Goal: Find specific page/section: Find specific page/section

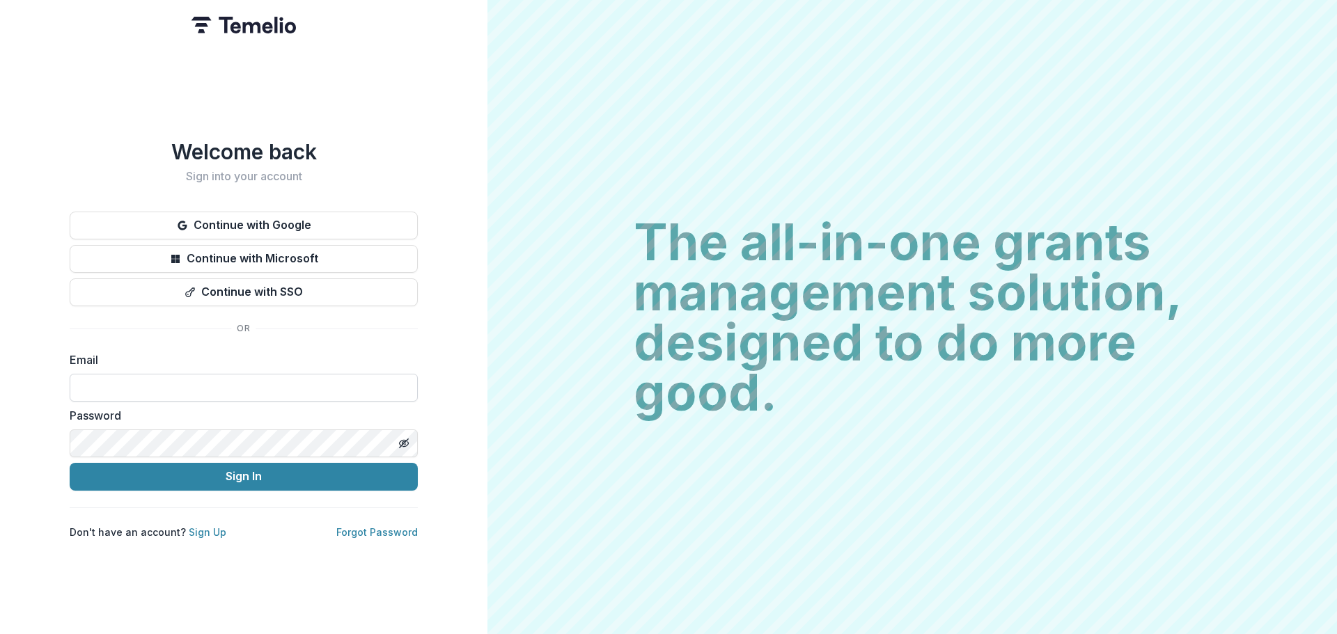
drag, startPoint x: 203, startPoint y: 368, endPoint x: 199, endPoint y: 375, distance: 8.4
click at [199, 375] on input at bounding box center [244, 388] width 348 height 28
type input "**********"
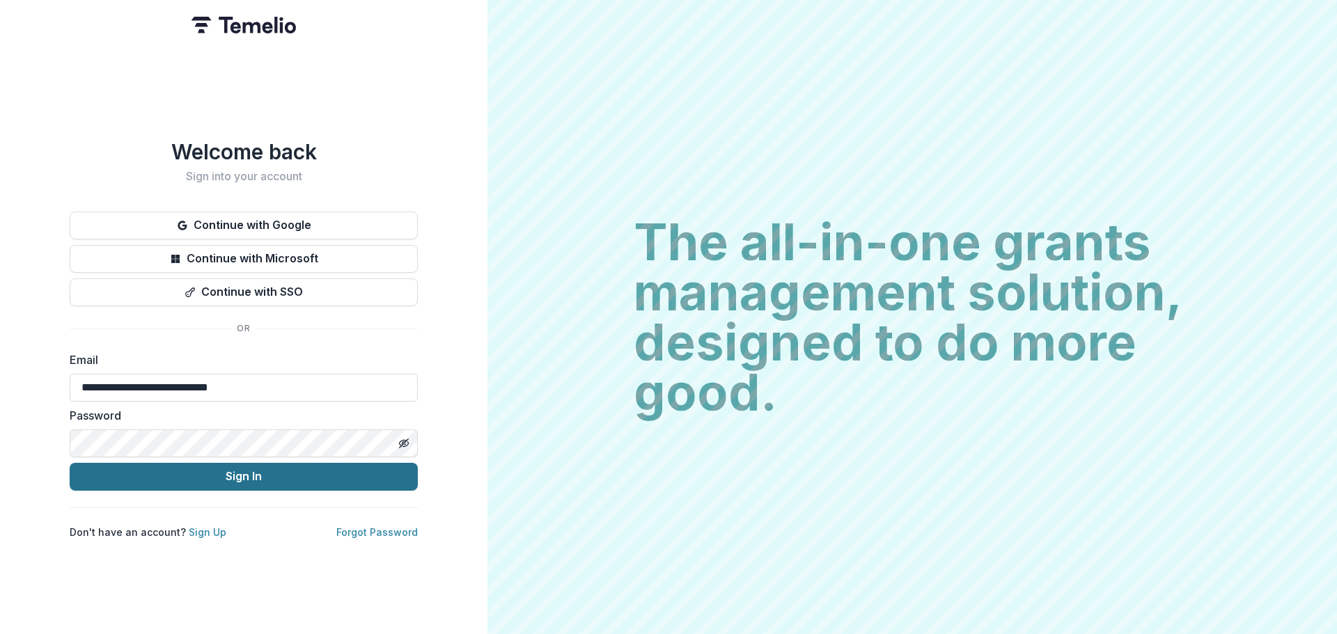
click at [257, 463] on button "Sign In" at bounding box center [244, 477] width 348 height 28
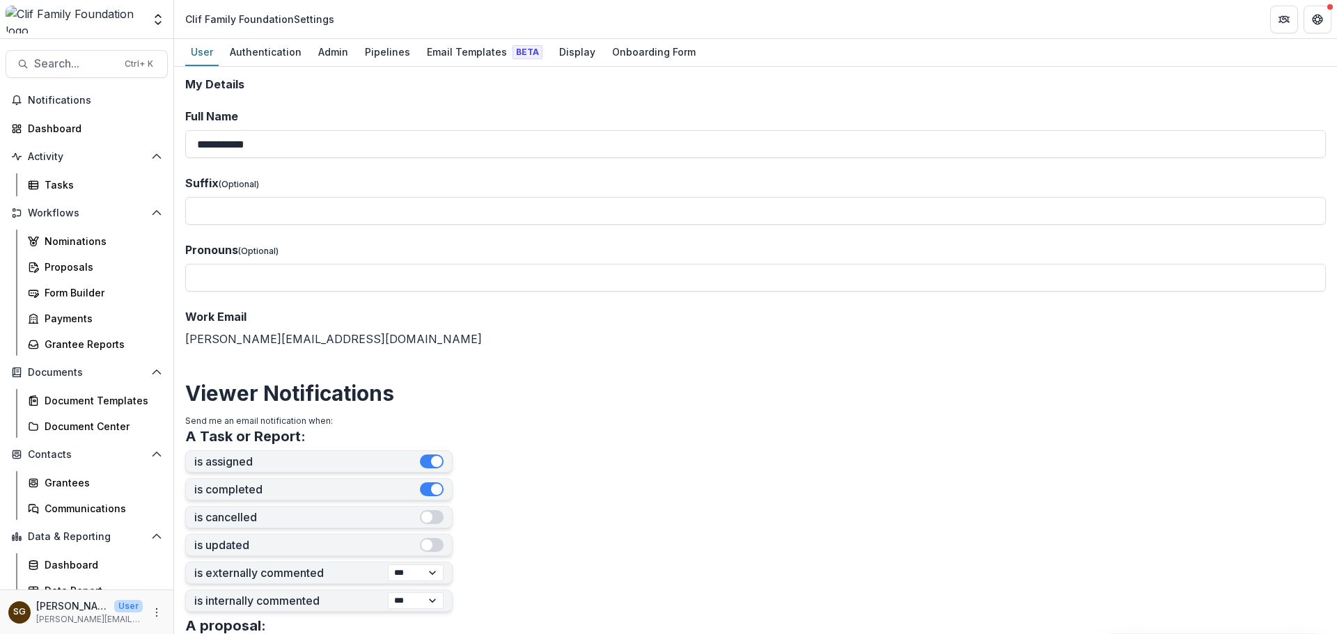
select select "****"
click at [84, 269] on div "Proposals" at bounding box center [101, 267] width 112 height 15
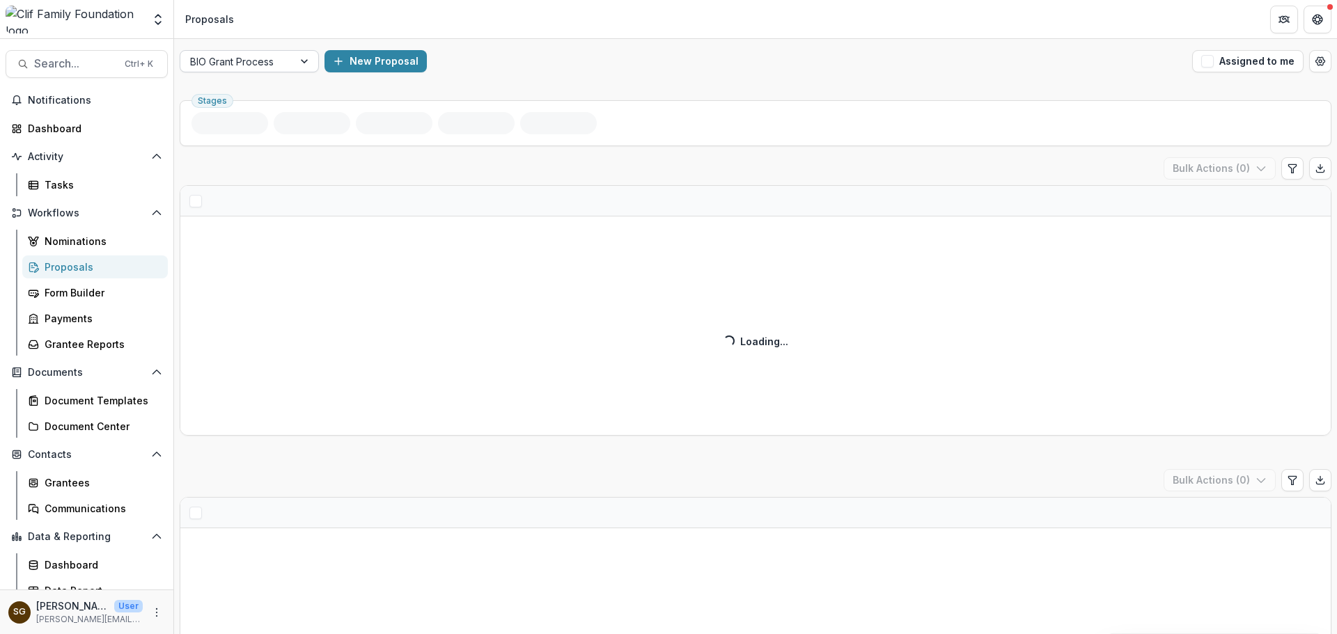
click at [306, 59] on div at bounding box center [305, 61] width 25 height 21
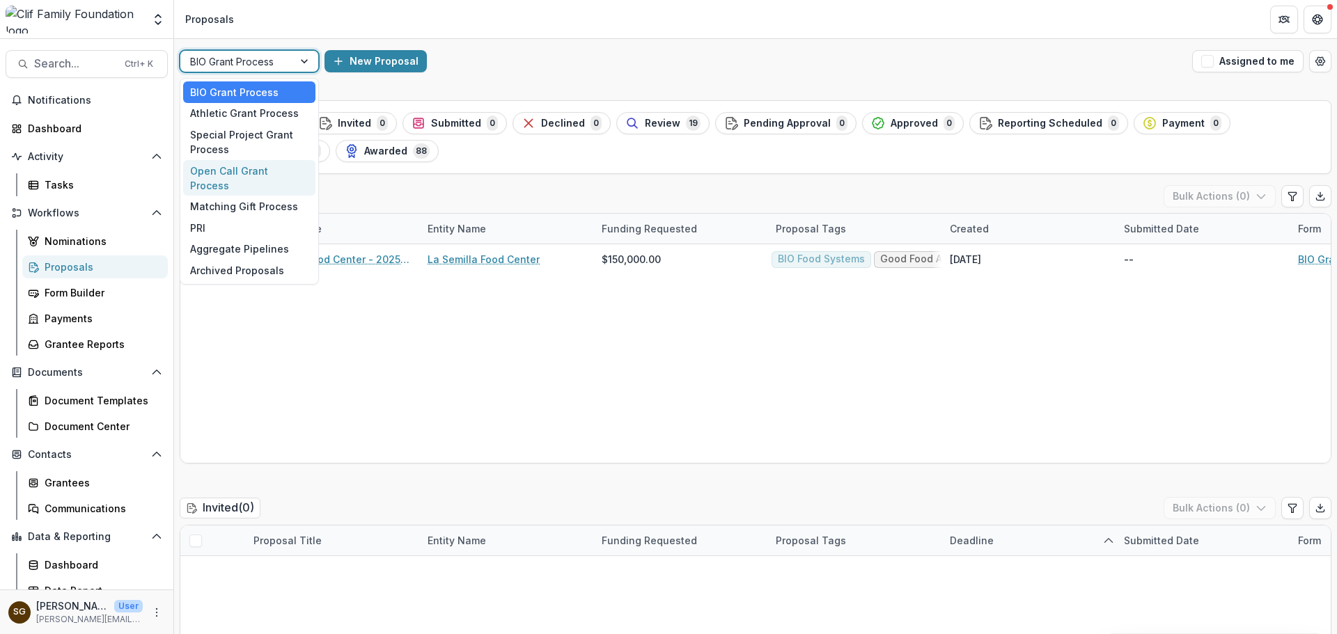
click at [262, 166] on div "Open Call Grant Process" at bounding box center [249, 178] width 132 height 36
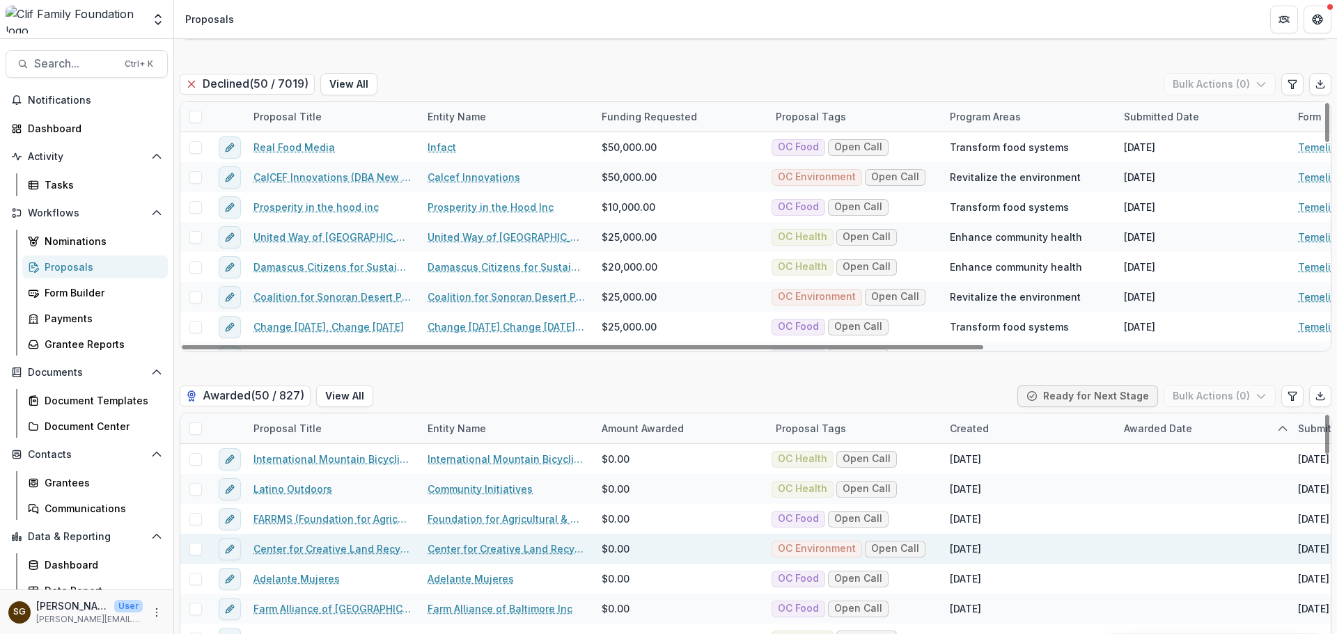
scroll to position [2642, 0]
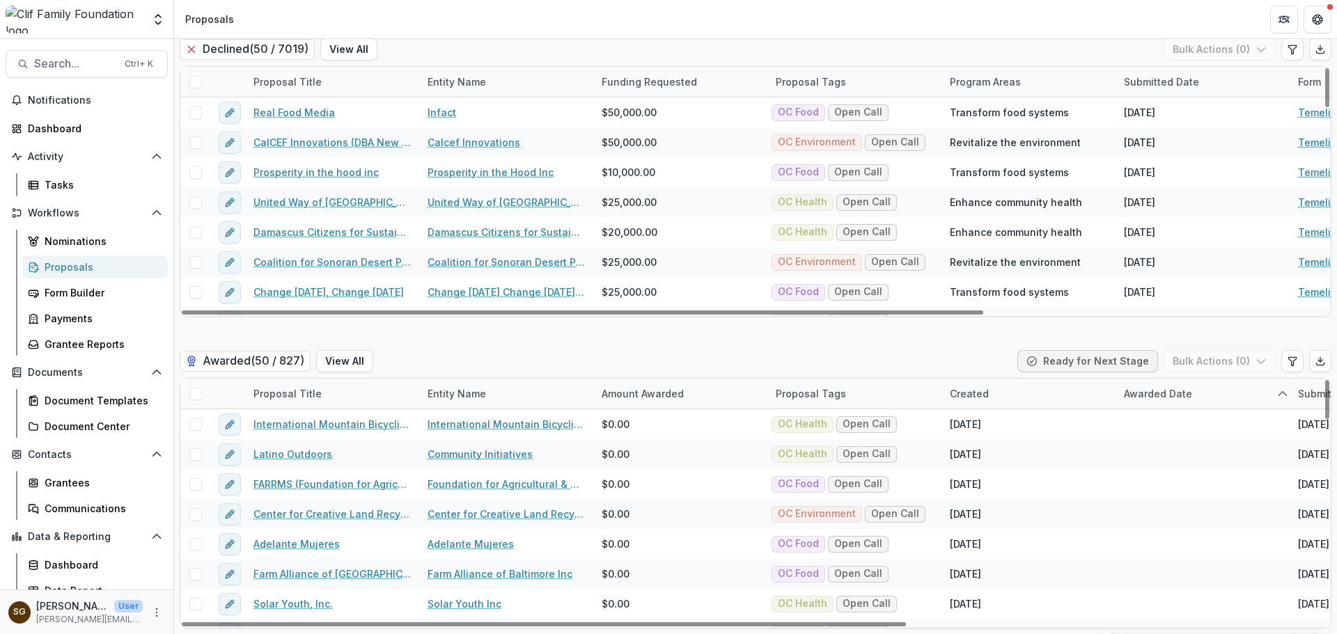
click at [1167, 384] on div "Awarded Date" at bounding box center [1202, 394] width 174 height 30
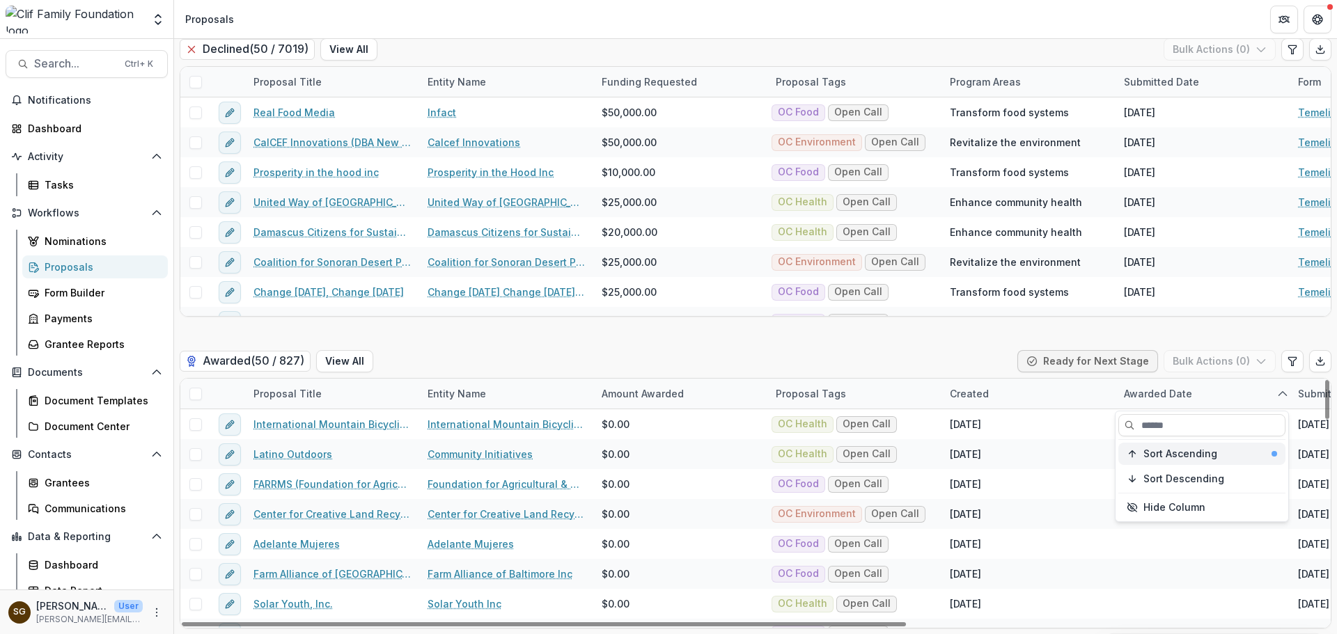
click at [1167, 451] on span "Sort Ascending" at bounding box center [1180, 454] width 74 height 12
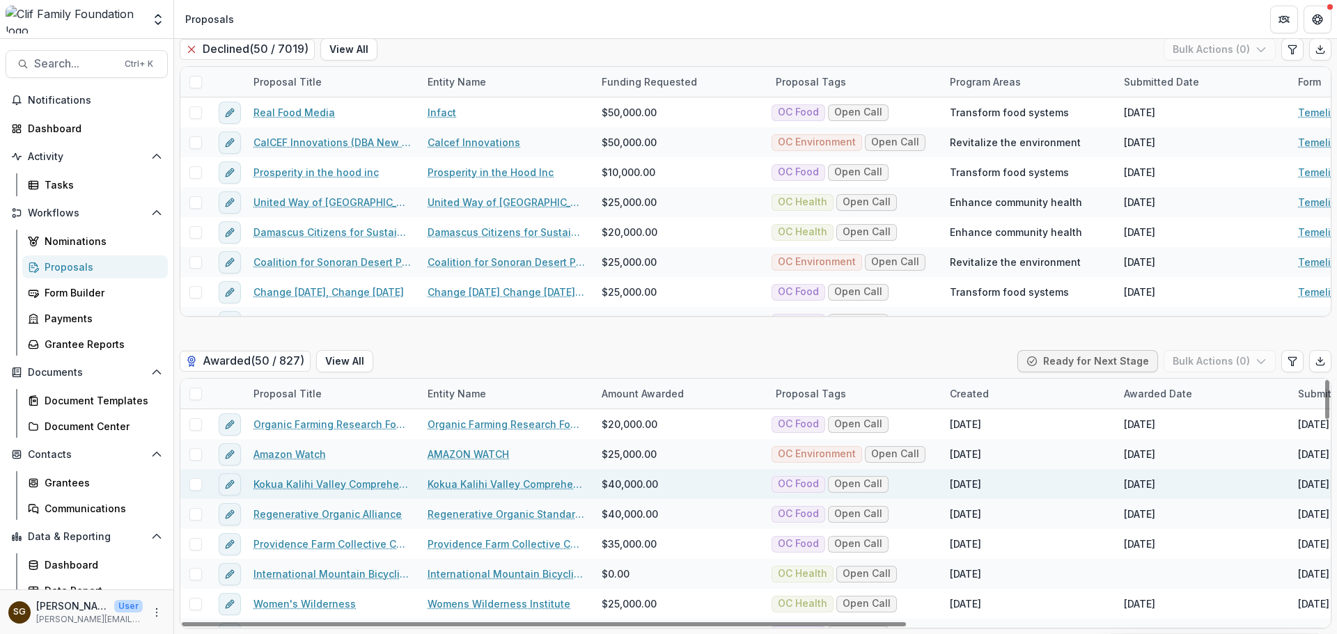
click at [1031, 489] on div "[DATE]" at bounding box center [1028, 484] width 174 height 30
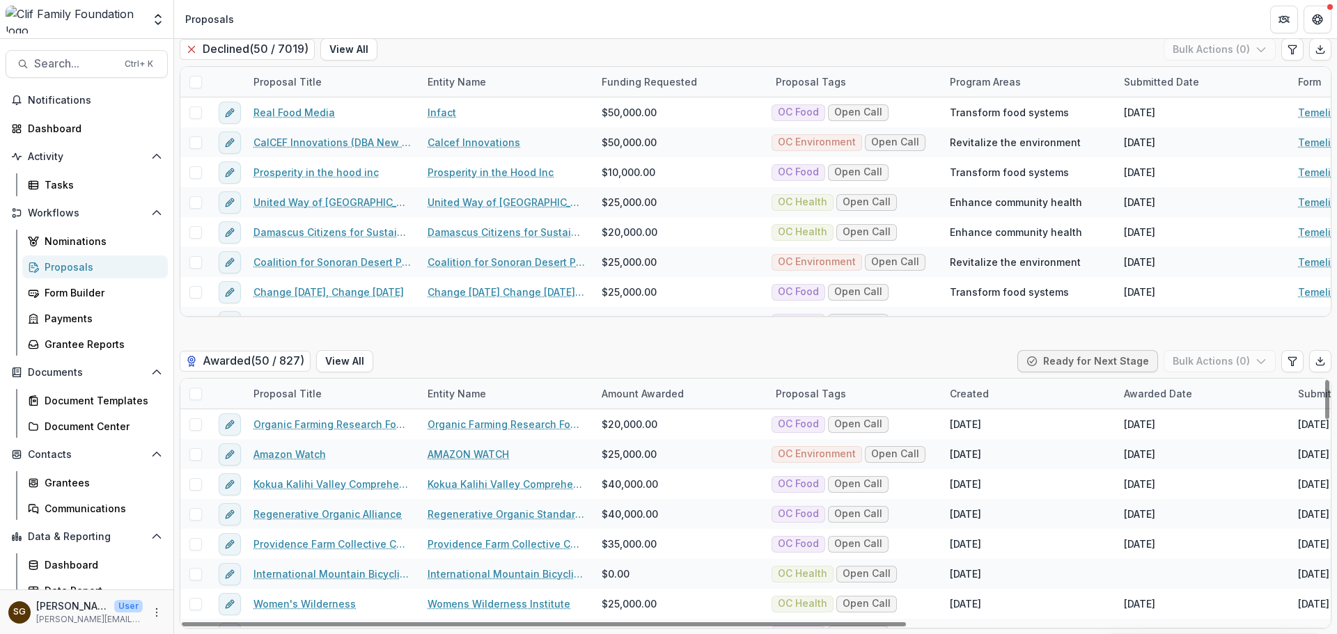
click at [1156, 393] on div "Awarded Date" at bounding box center [1157, 393] width 85 height 15
click at [1160, 452] on span "Sort Ascending" at bounding box center [1180, 454] width 74 height 12
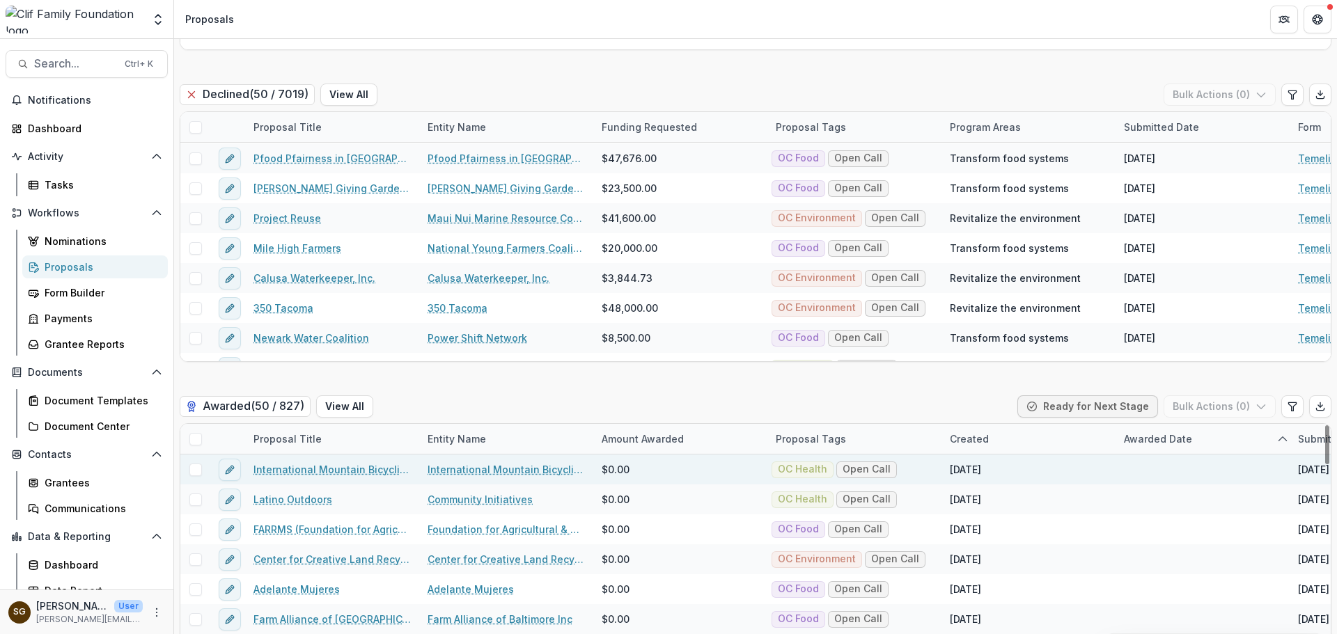
scroll to position [2572, 0]
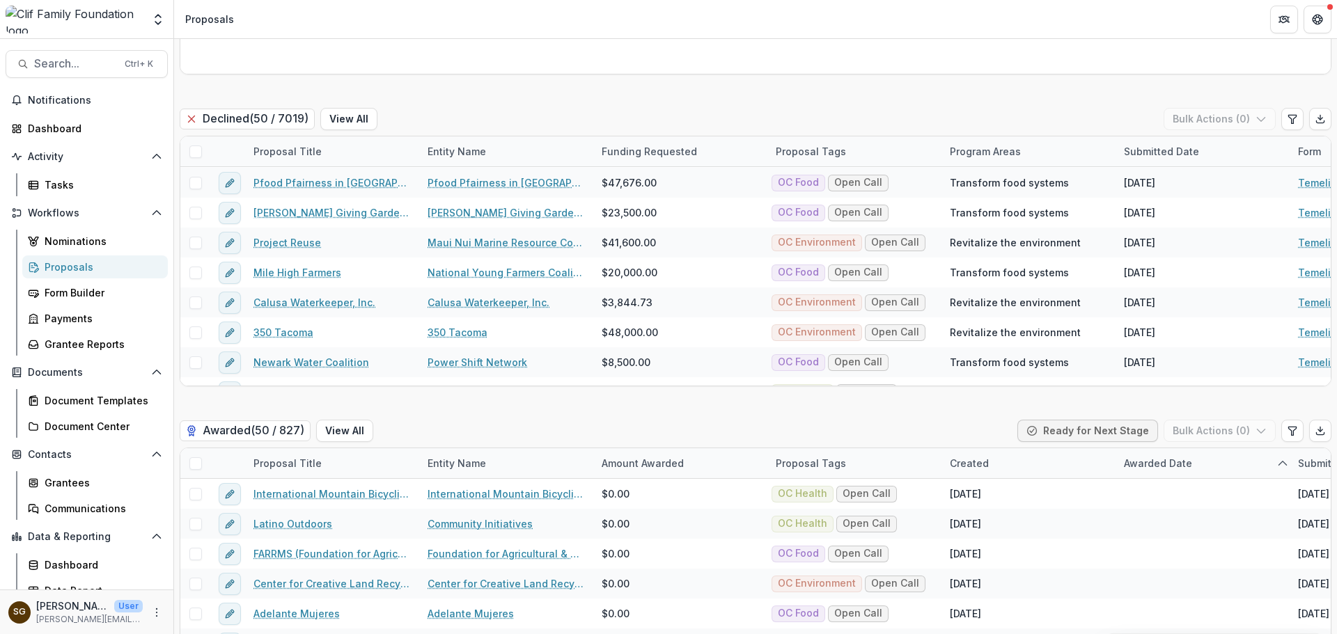
click at [77, 267] on div "Proposals" at bounding box center [101, 267] width 112 height 15
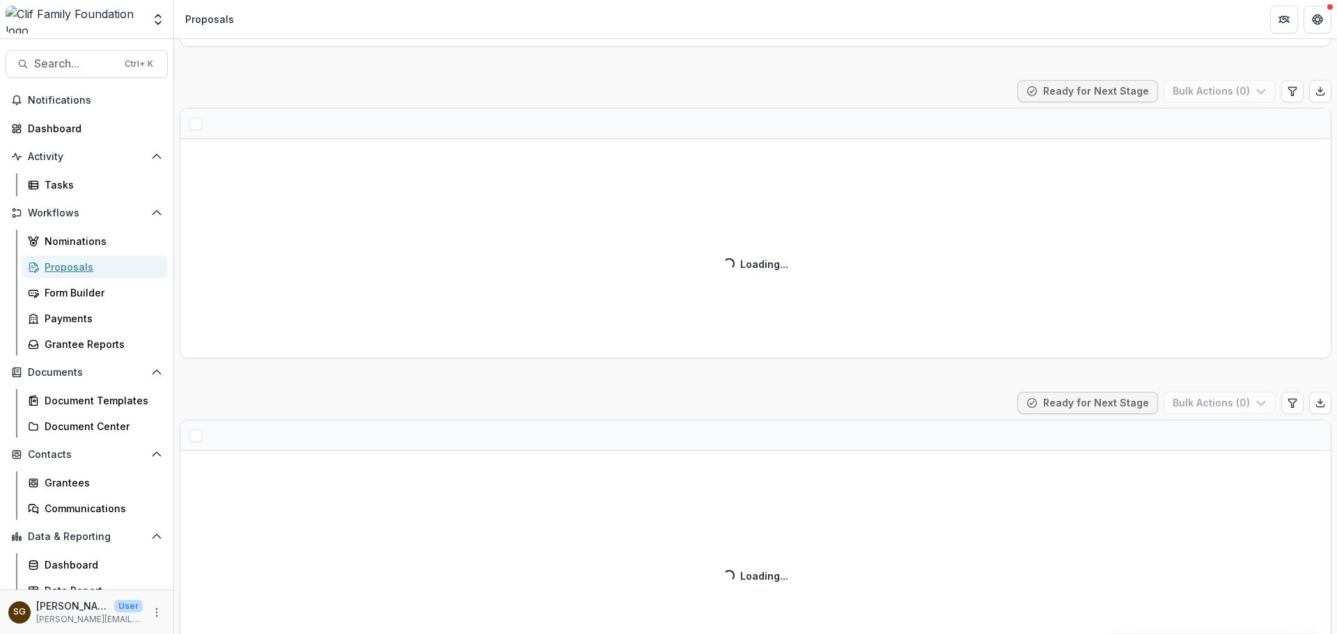
scroll to position [2544, 0]
